Goal: Task Accomplishment & Management: Use online tool/utility

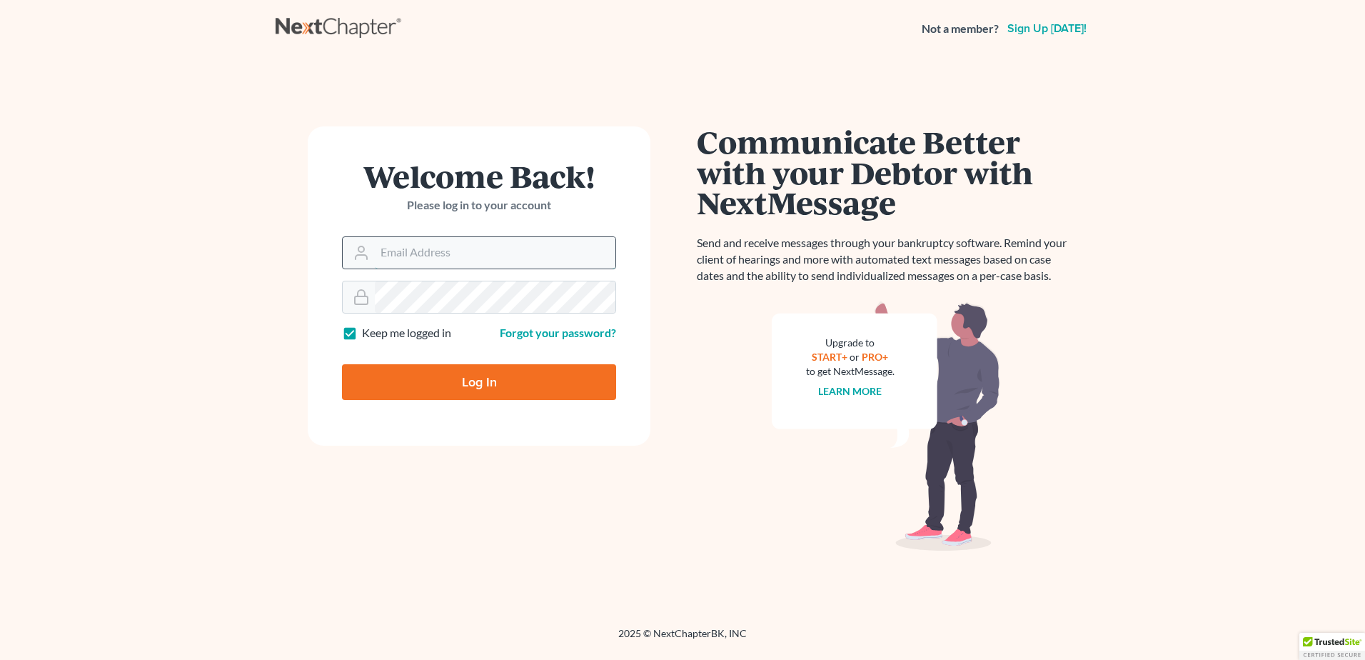
click at [410, 248] on input "Email Address" at bounding box center [495, 252] width 241 height 31
type input "[PERSON_NAME][EMAIL_ADDRESS][DOMAIN_NAME]"
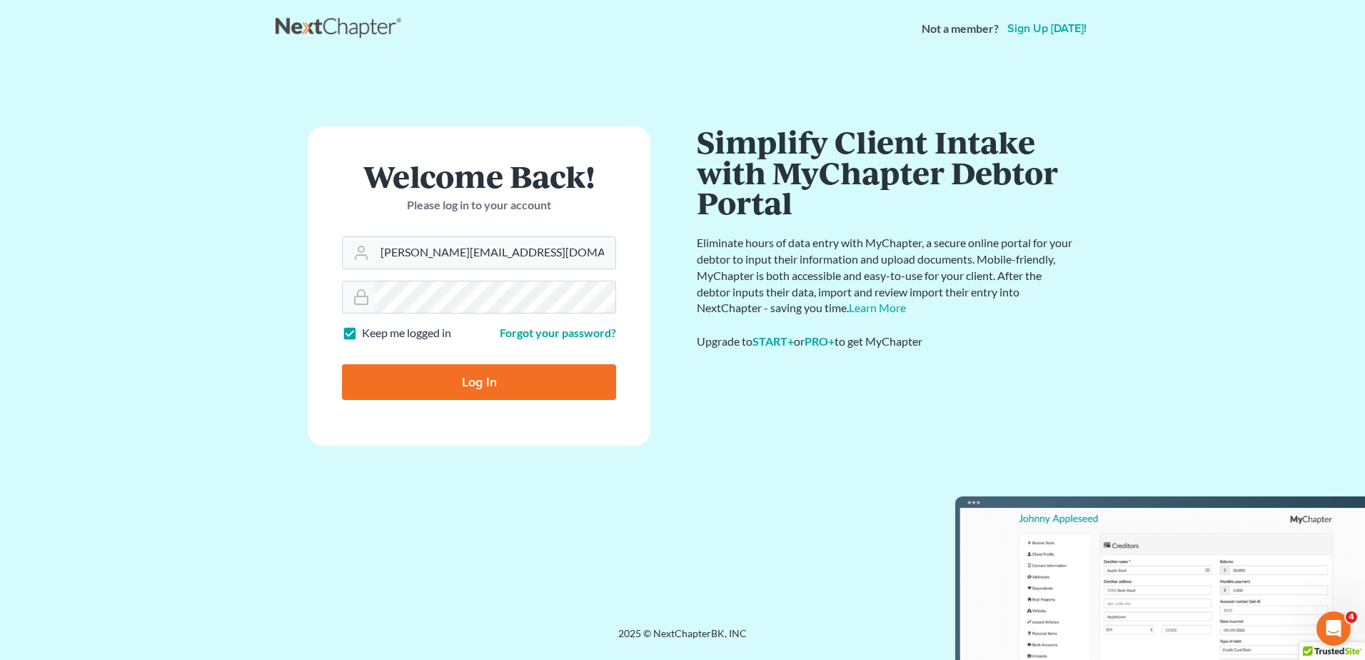
click at [458, 377] on input "Log In" at bounding box center [479, 382] width 274 height 36
type input "Thinking..."
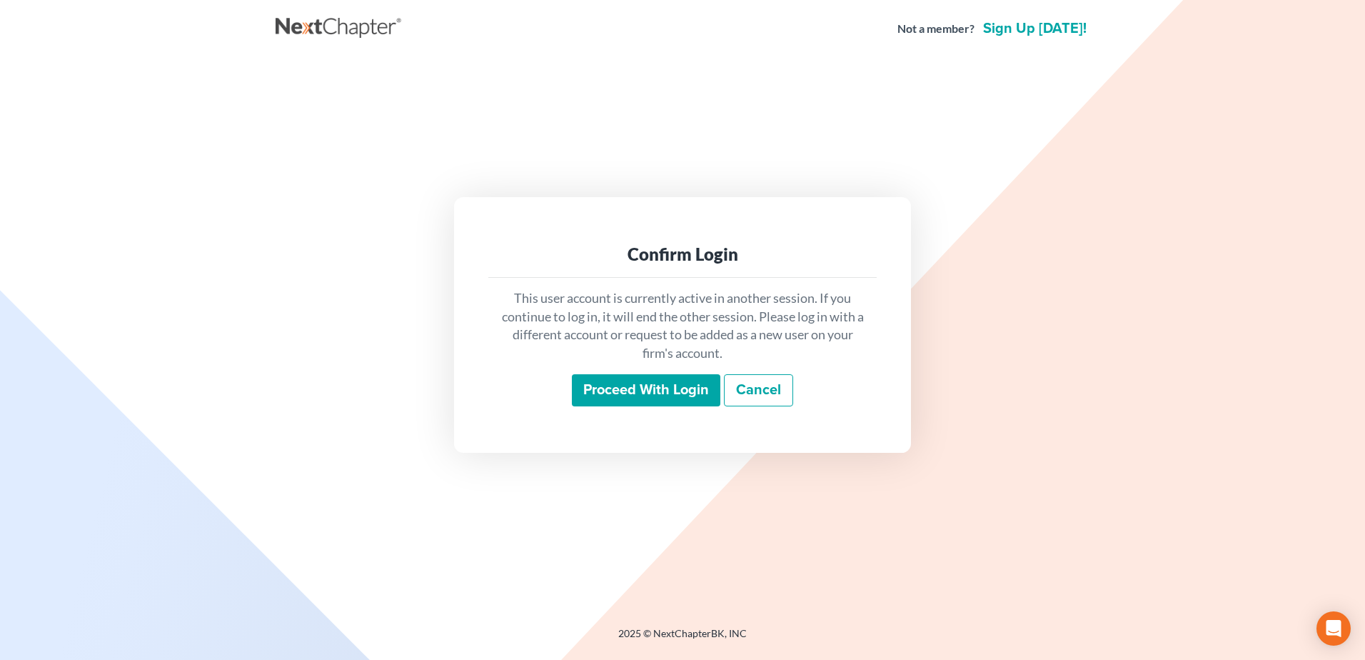
click at [640, 398] on input "Proceed with login" at bounding box center [646, 390] width 148 height 33
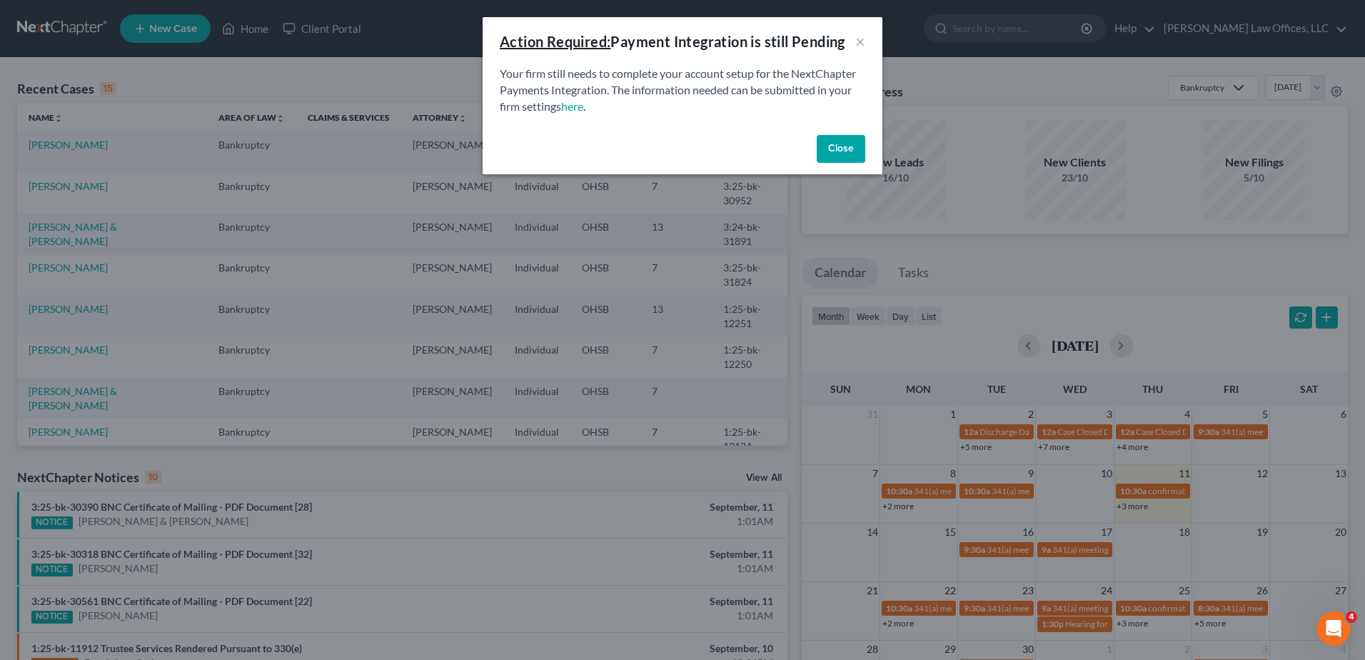
click at [835, 146] on button "Close" at bounding box center [841, 149] width 49 height 29
